Goal: Complete application form

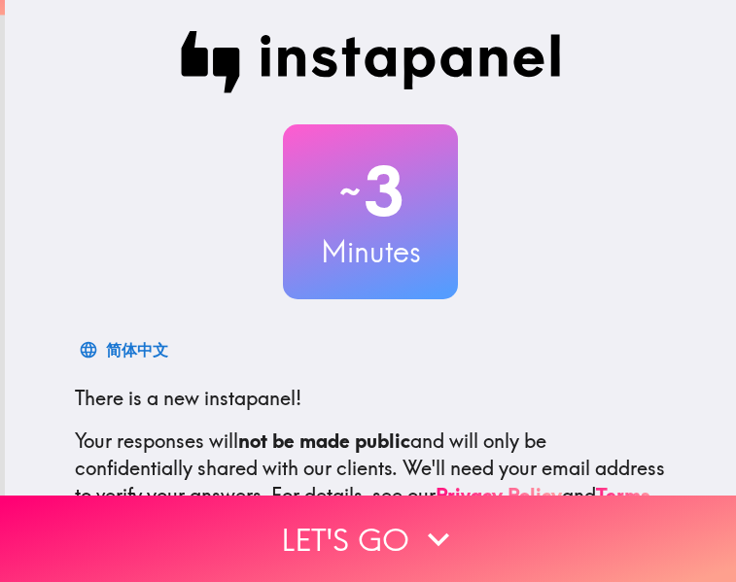
scroll to position [212, 0]
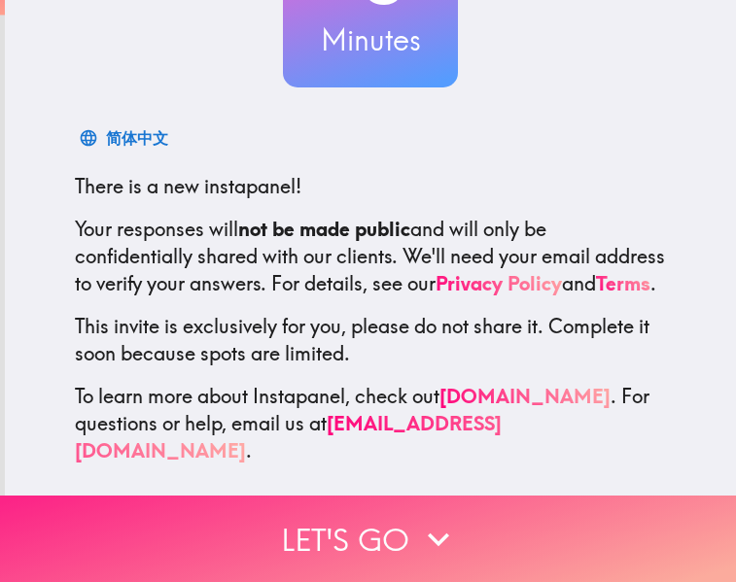
click at [436, 567] on button "Let's go" at bounding box center [368, 539] width 736 height 87
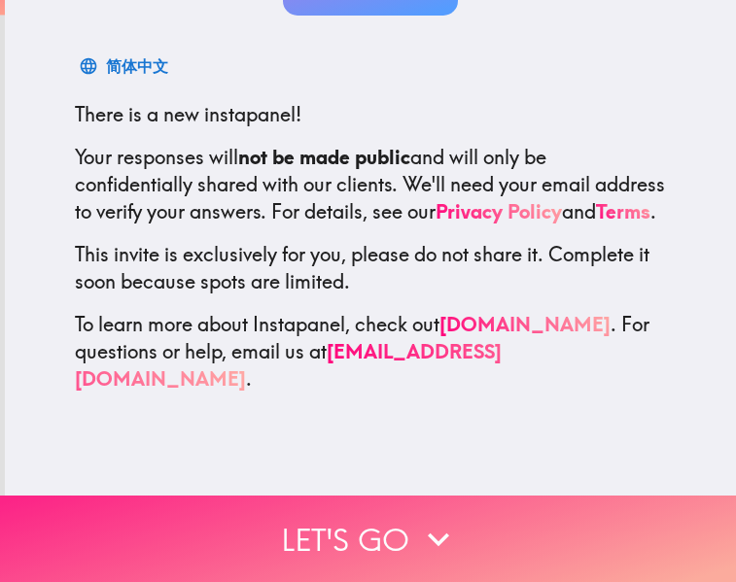
scroll to position [0, 0]
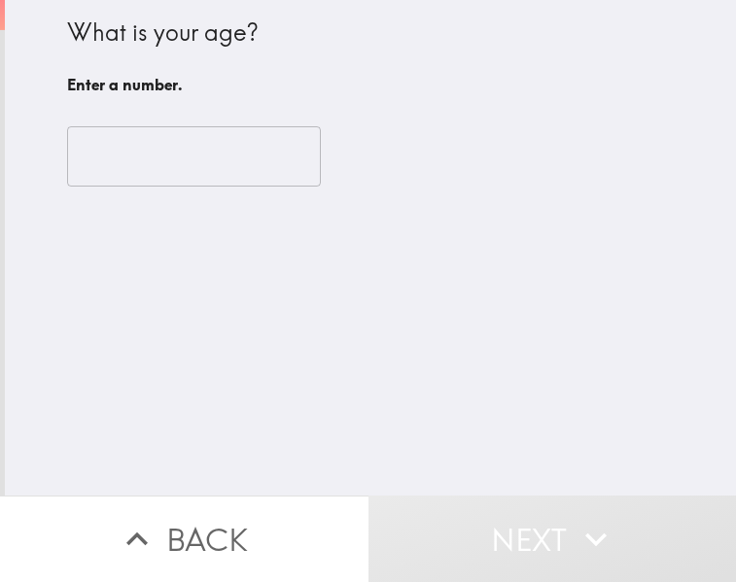
click at [219, 146] on input "number" at bounding box center [194, 156] width 254 height 60
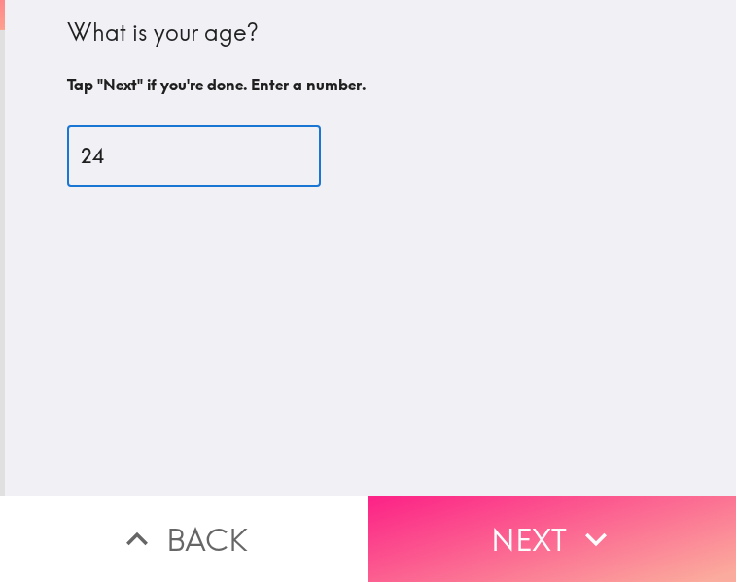
type input "24"
click at [684, 569] on button "Next" at bounding box center [553, 539] width 369 height 87
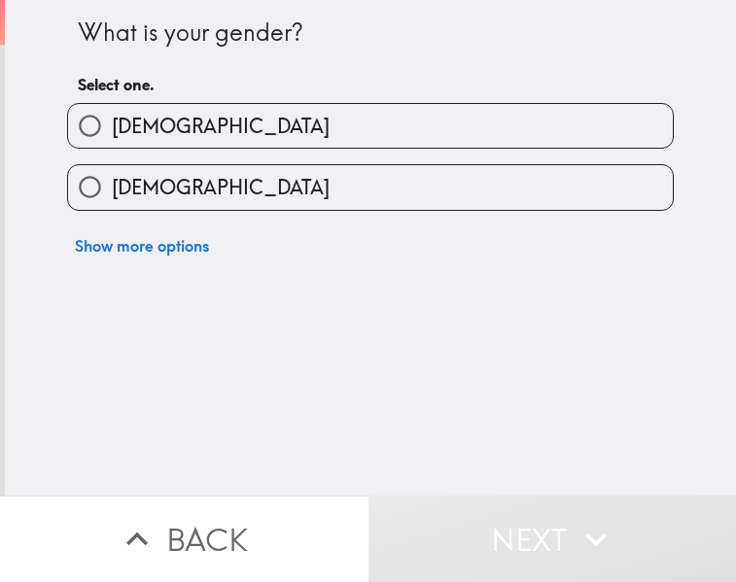
click at [287, 124] on label "[DEMOGRAPHIC_DATA]" at bounding box center [370, 126] width 605 height 44
click at [112, 124] on input "[DEMOGRAPHIC_DATA]" at bounding box center [90, 126] width 44 height 44
radio input "true"
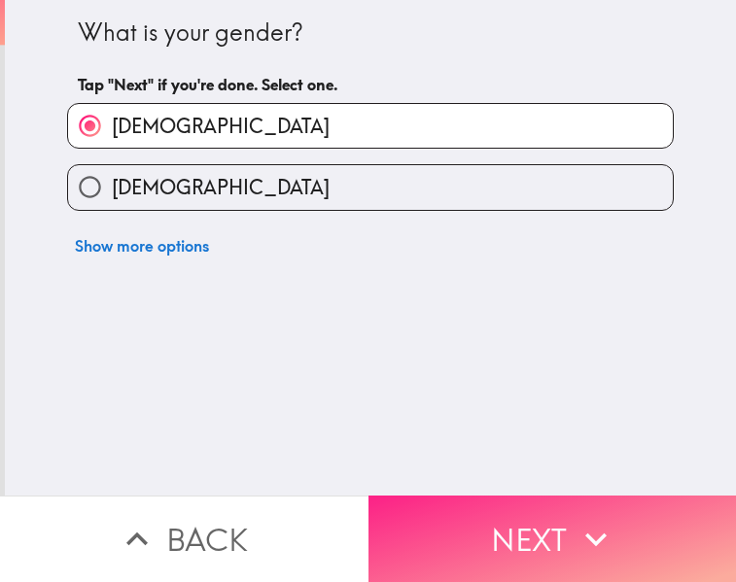
click at [493, 518] on button "Next" at bounding box center [553, 539] width 369 height 87
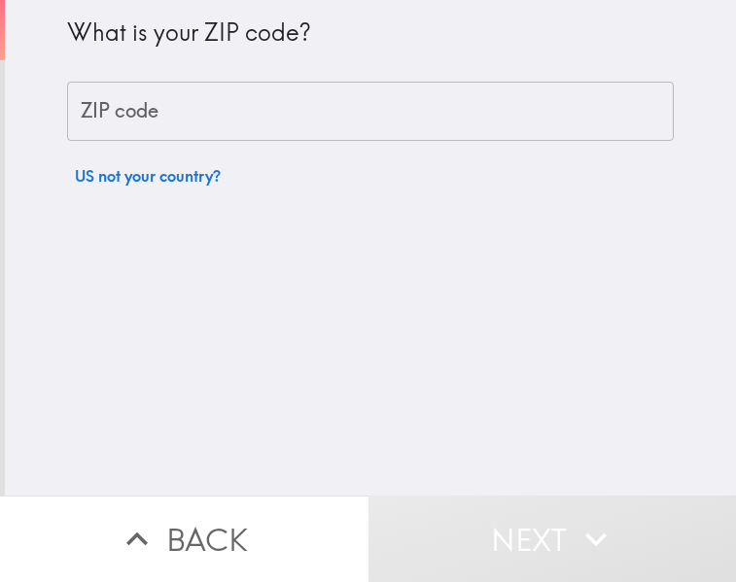
click at [283, 96] on input "ZIP code" at bounding box center [370, 112] width 607 height 60
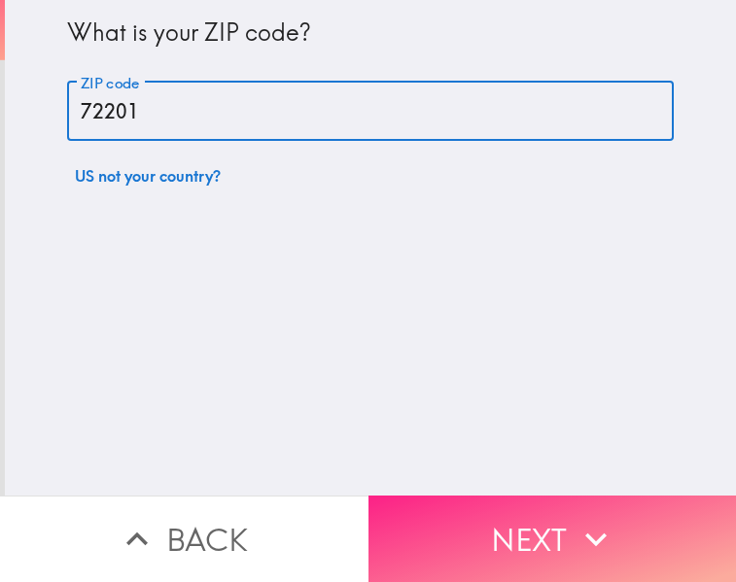
type input "72201"
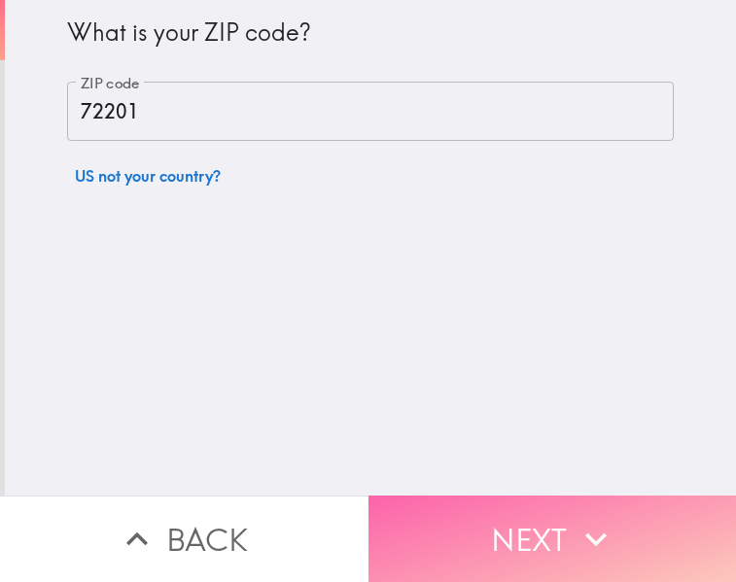
click at [577, 531] on icon "button" at bounding box center [596, 539] width 43 height 43
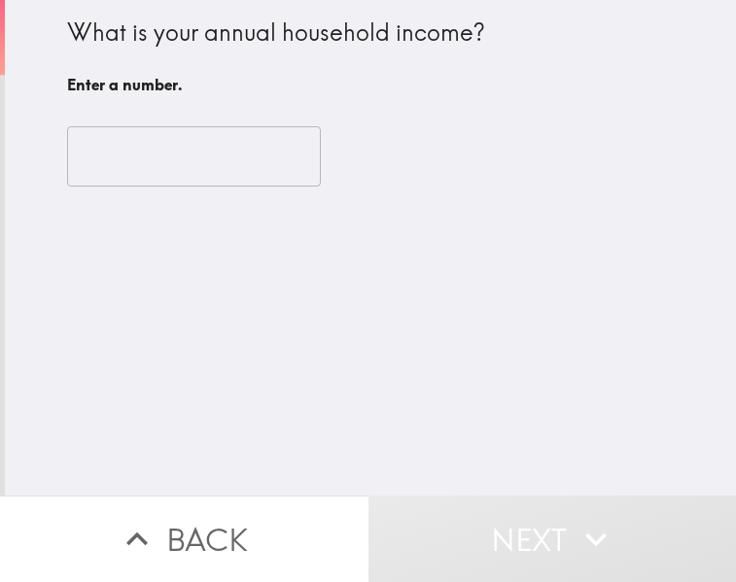
click at [216, 164] on input "number" at bounding box center [194, 156] width 254 height 60
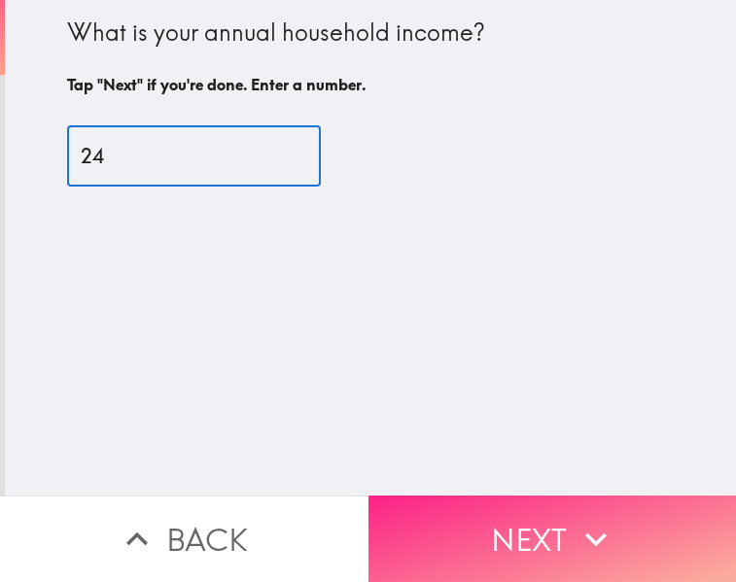
type input "24"
click at [610, 543] on icon "button" at bounding box center [596, 539] width 43 height 43
